Goal: Task Accomplishment & Management: Use online tool/utility

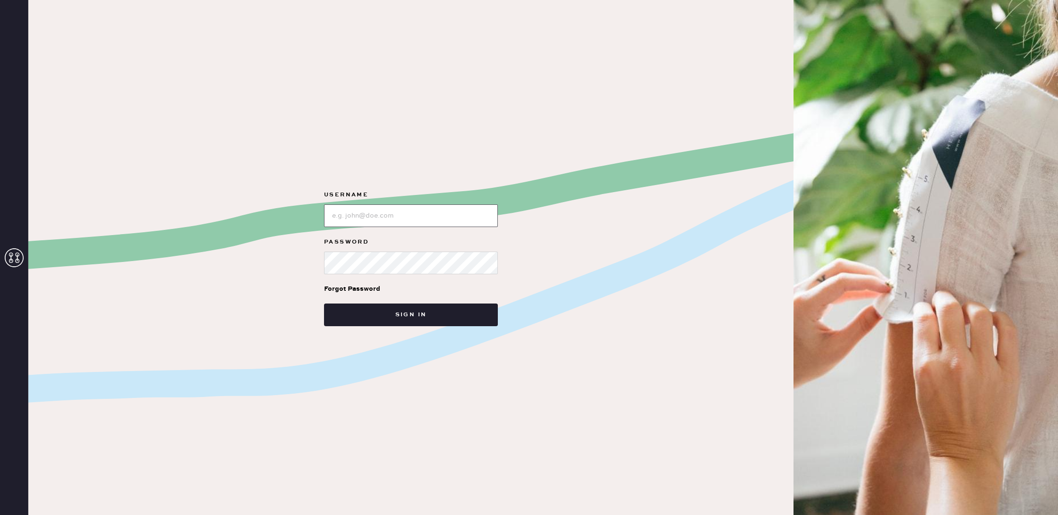
click at [420, 216] on input "loginName" at bounding box center [411, 216] width 174 height 23
type input "reformationuppereastside"
click at [324, 304] on button "Sign in" at bounding box center [411, 315] width 174 height 23
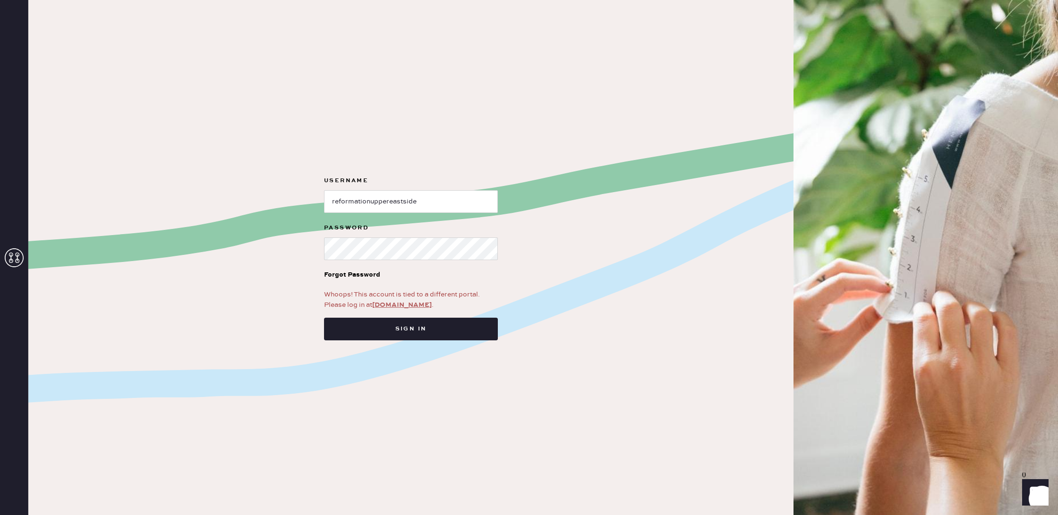
click at [417, 307] on link "app.hemster.co" at bounding box center [402, 305] width 60 height 9
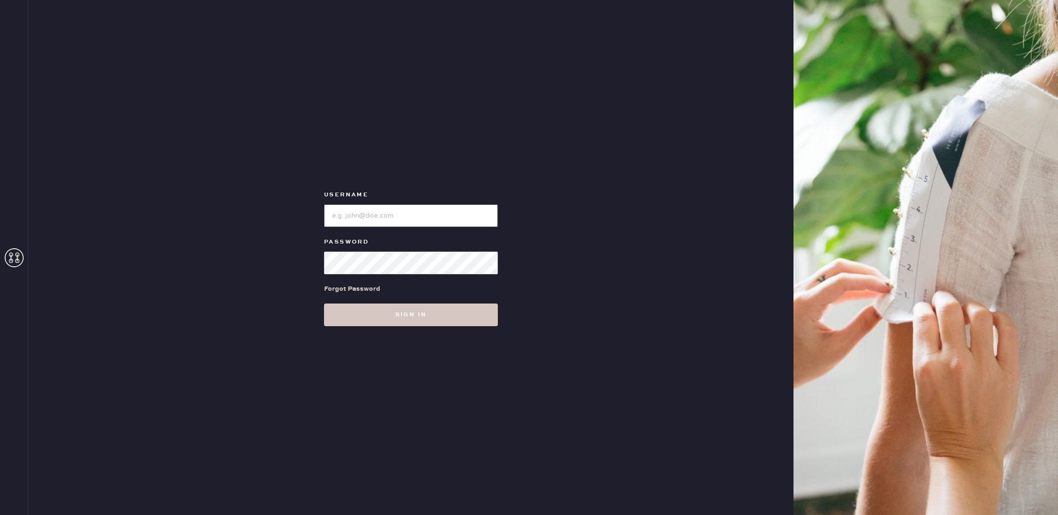
click at [401, 216] on input "loginName" at bounding box center [411, 216] width 174 height 23
type input "reformationuppereastside"
click at [324, 304] on button "Sign in" at bounding box center [411, 315] width 174 height 23
